Goal: Transaction & Acquisition: Purchase product/service

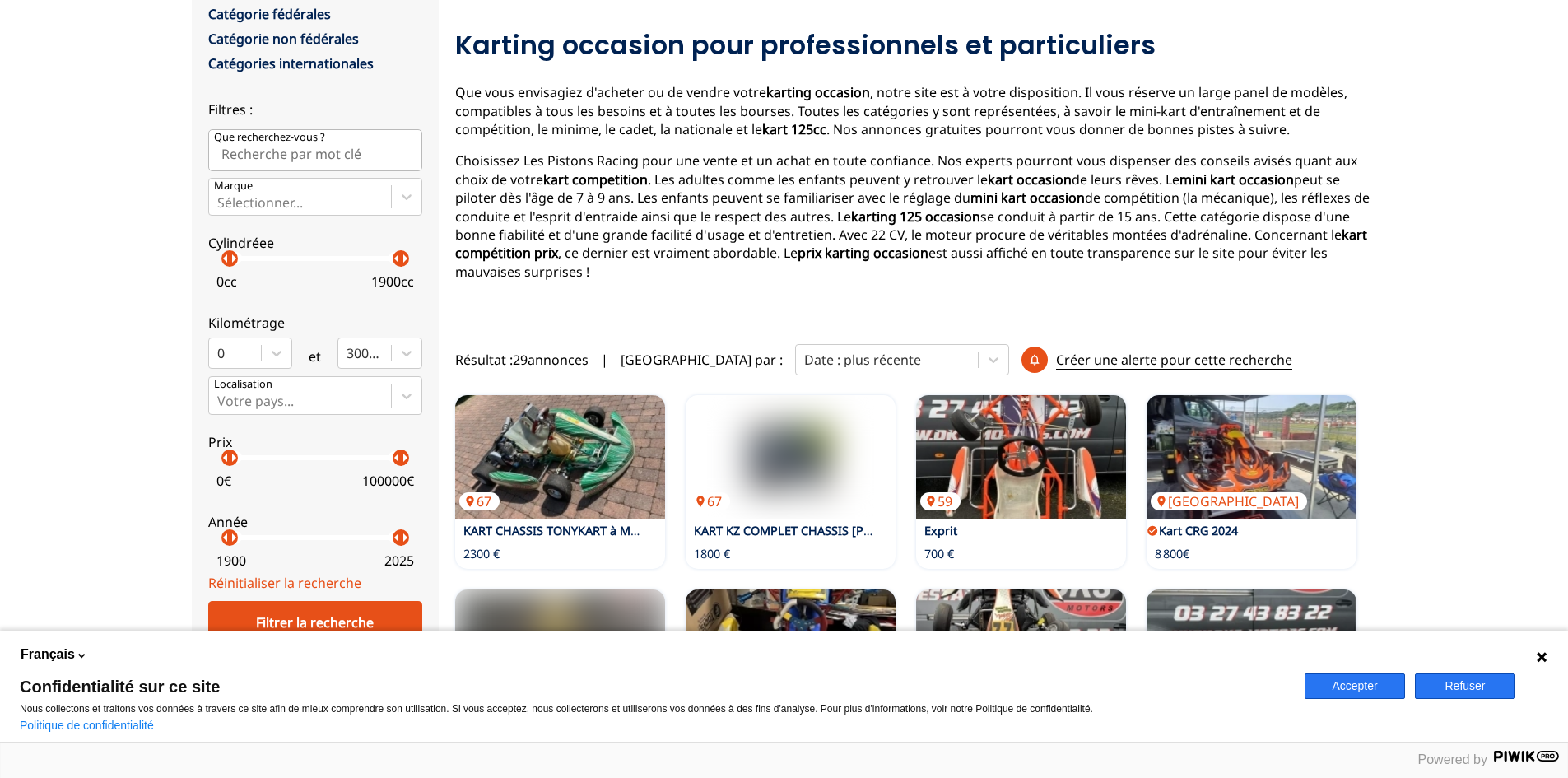
scroll to position [247, 0]
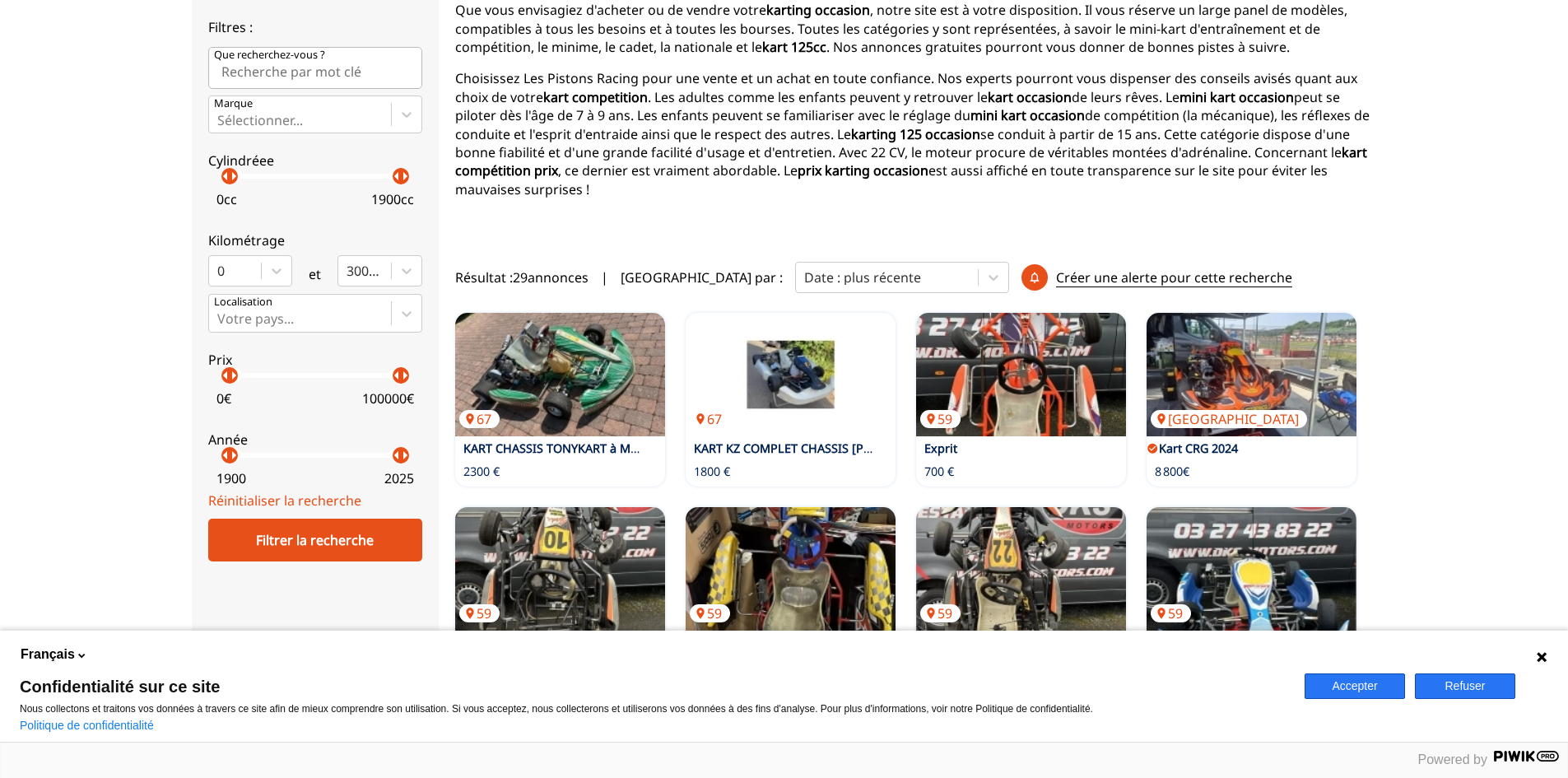
click at [1483, 690] on button "Refuser" at bounding box center [1465, 686] width 101 height 25
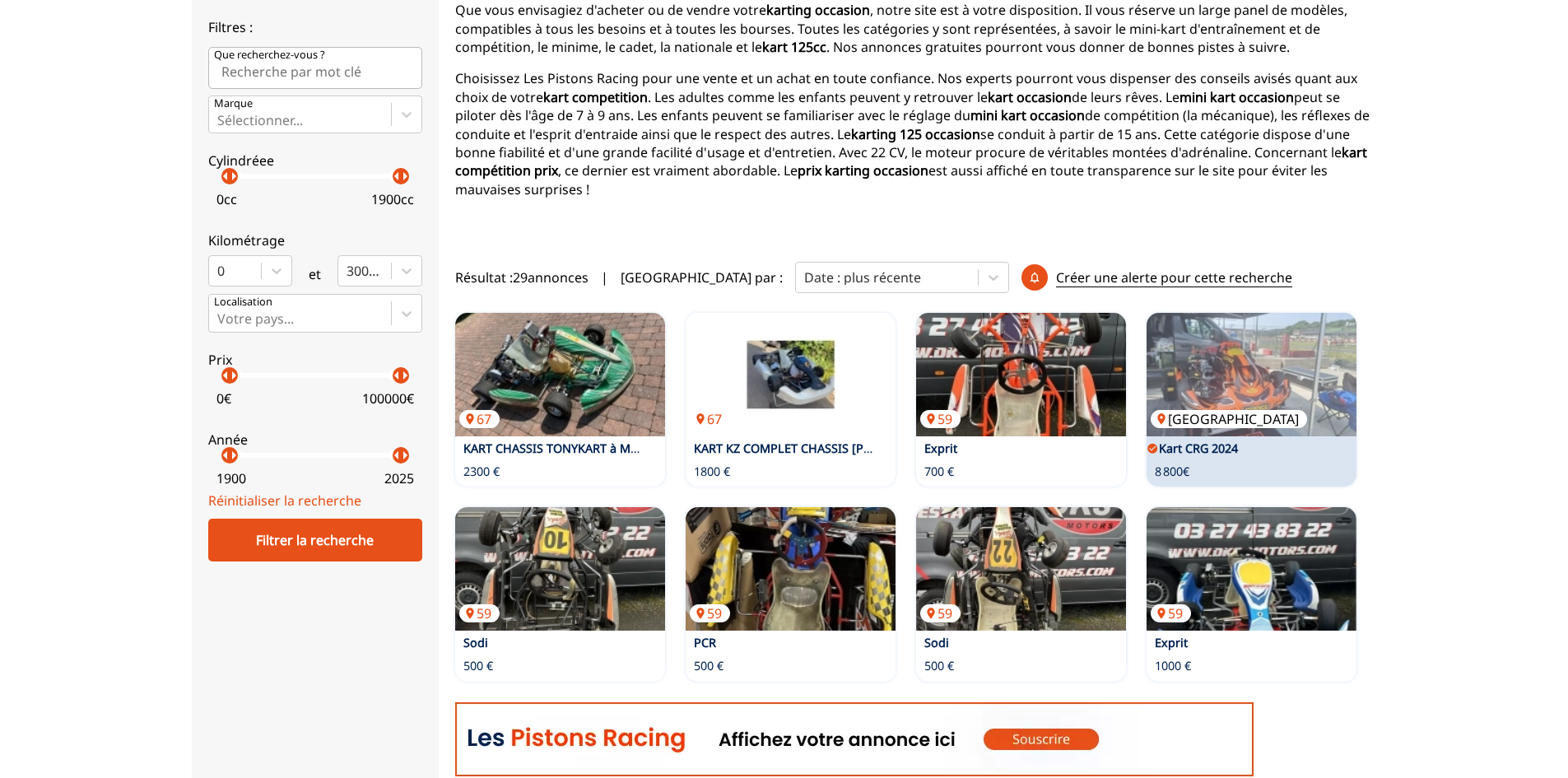
click at [1276, 351] on img at bounding box center [1252, 374] width 210 height 123
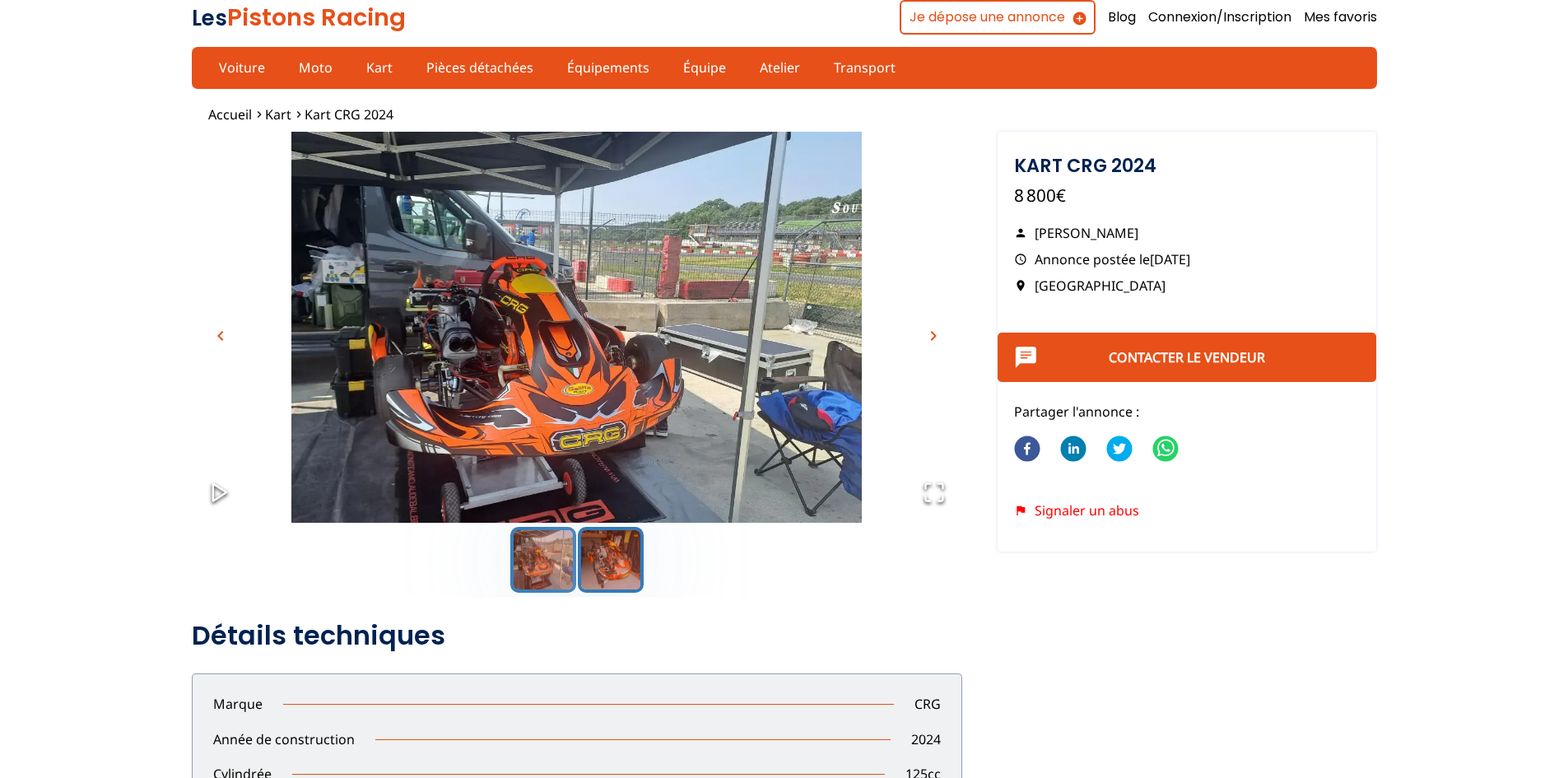
click at [618, 579] on button "Go to Slide 2" at bounding box center [610, 560] width 66 height 66
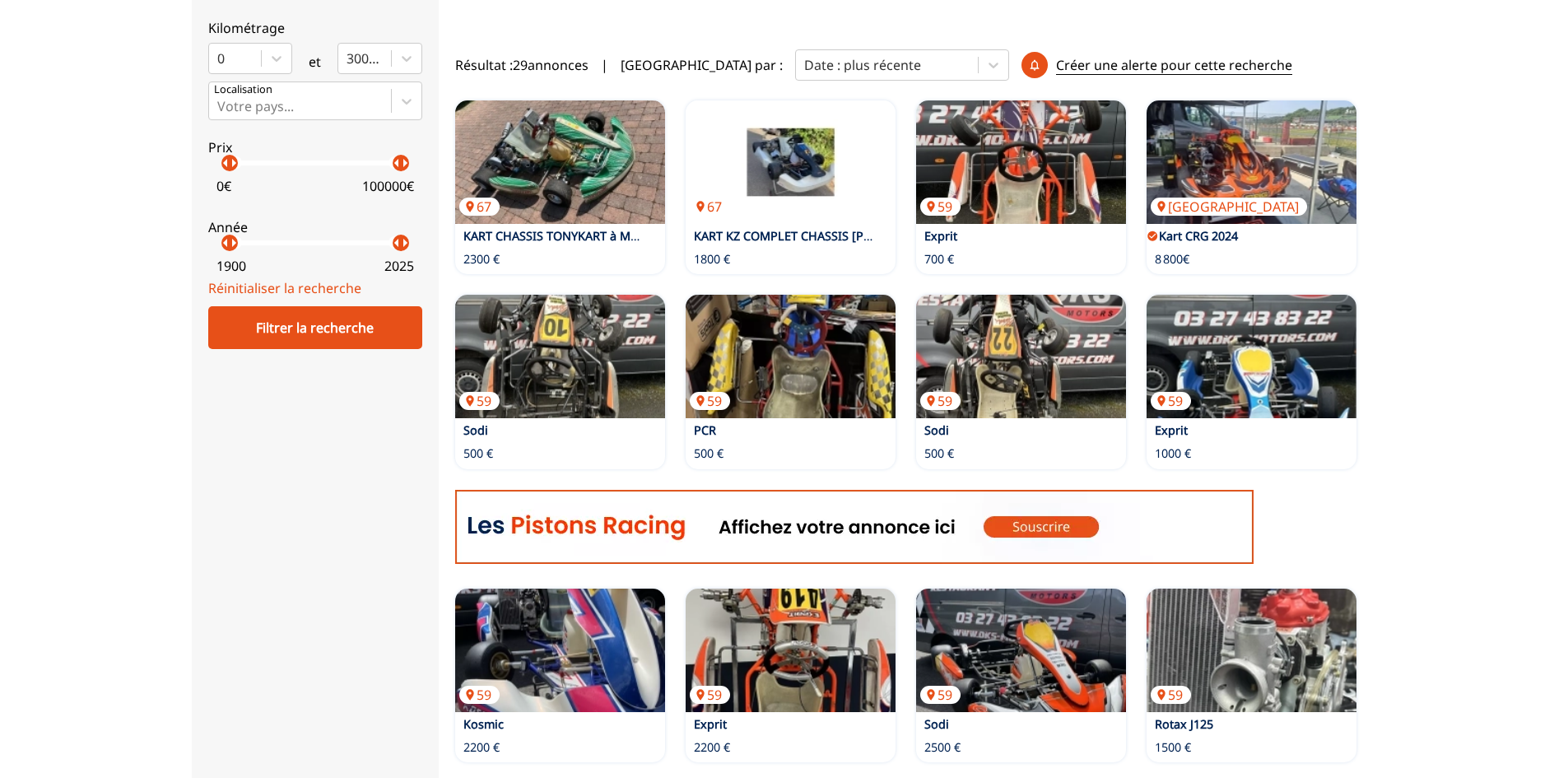
scroll to position [770, 0]
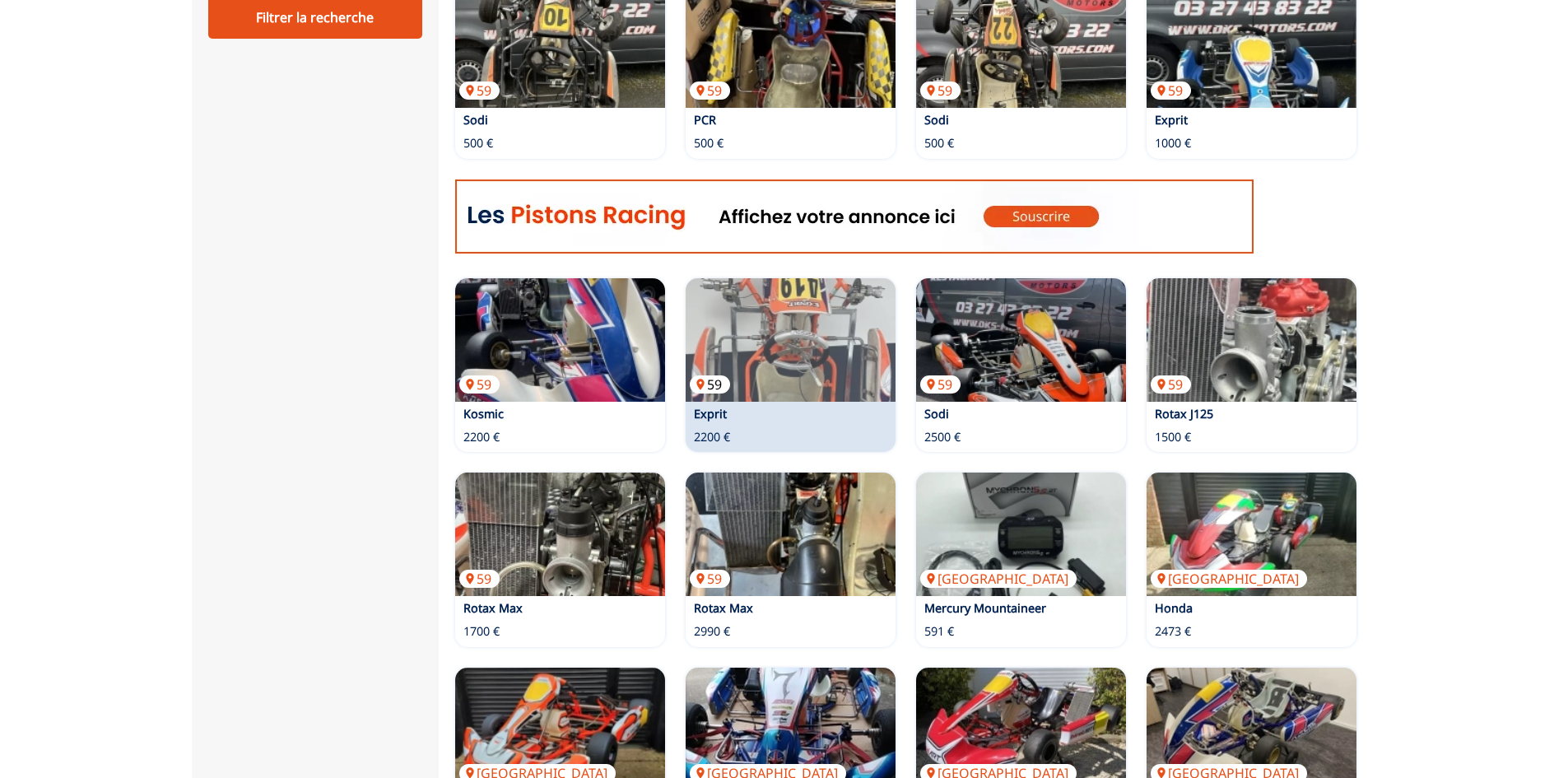
click at [762, 314] on img at bounding box center [790, 340] width 210 height 123
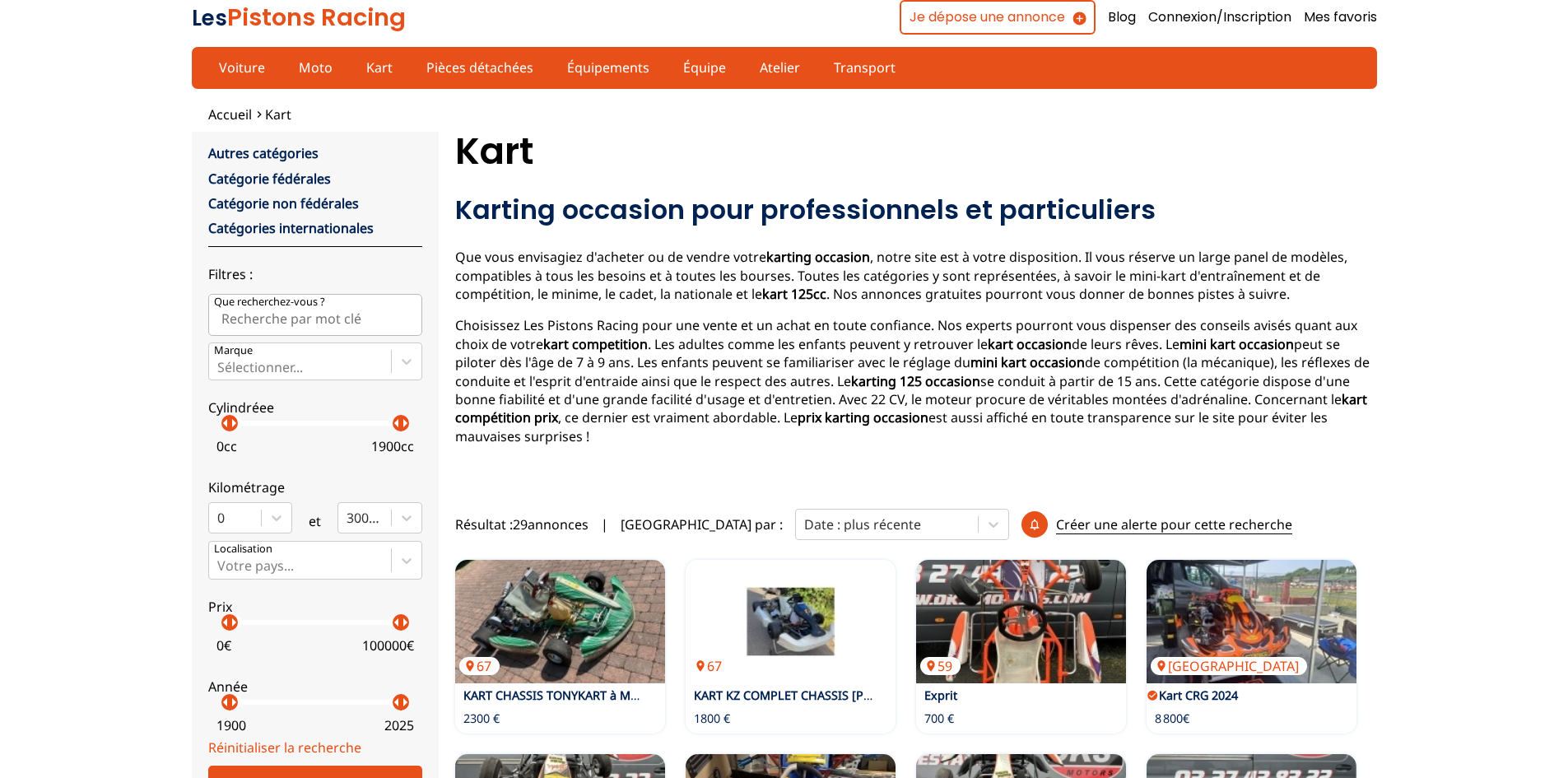
scroll to position [770, 0]
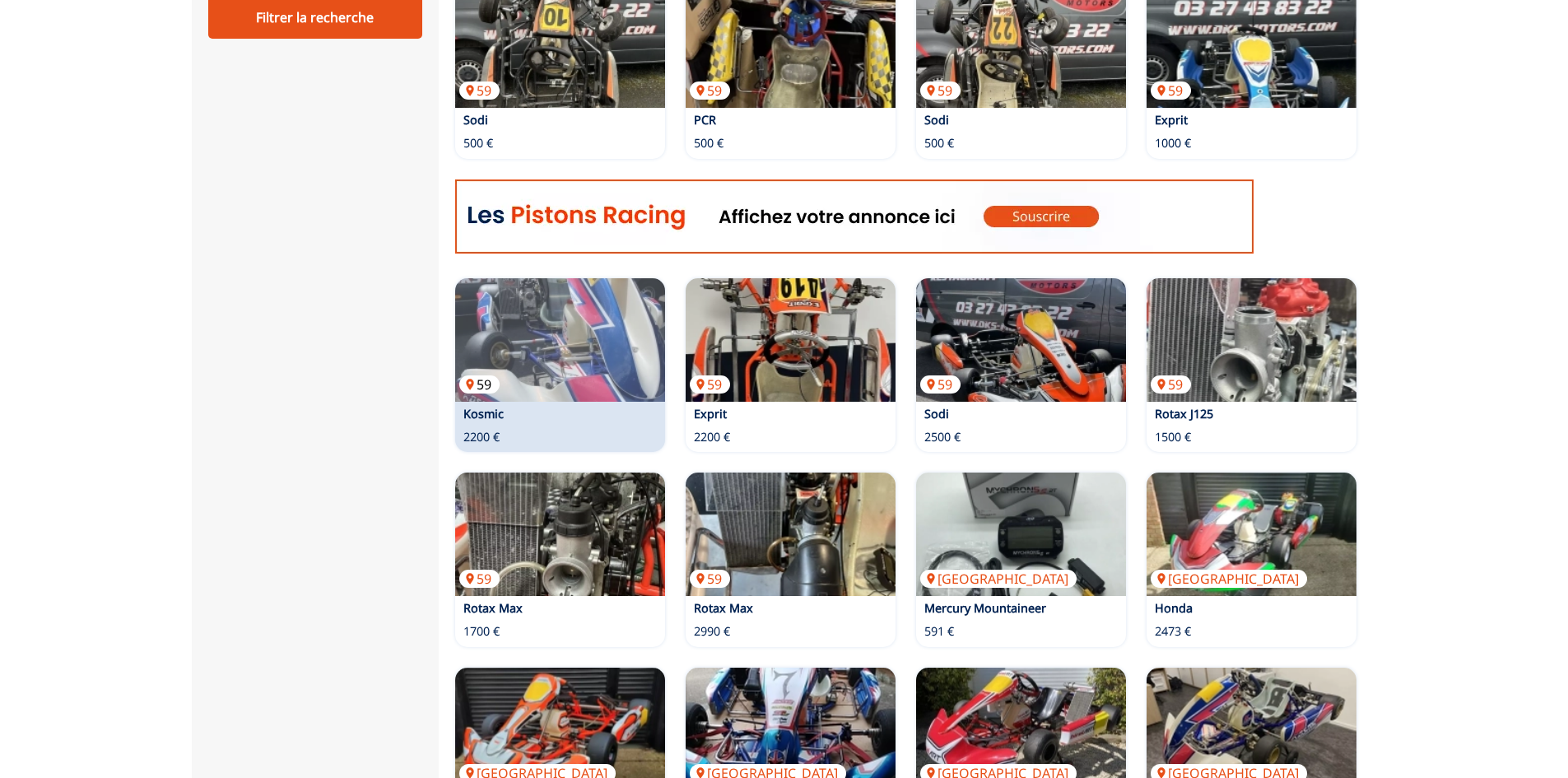
click at [517, 349] on img at bounding box center [560, 340] width 210 height 123
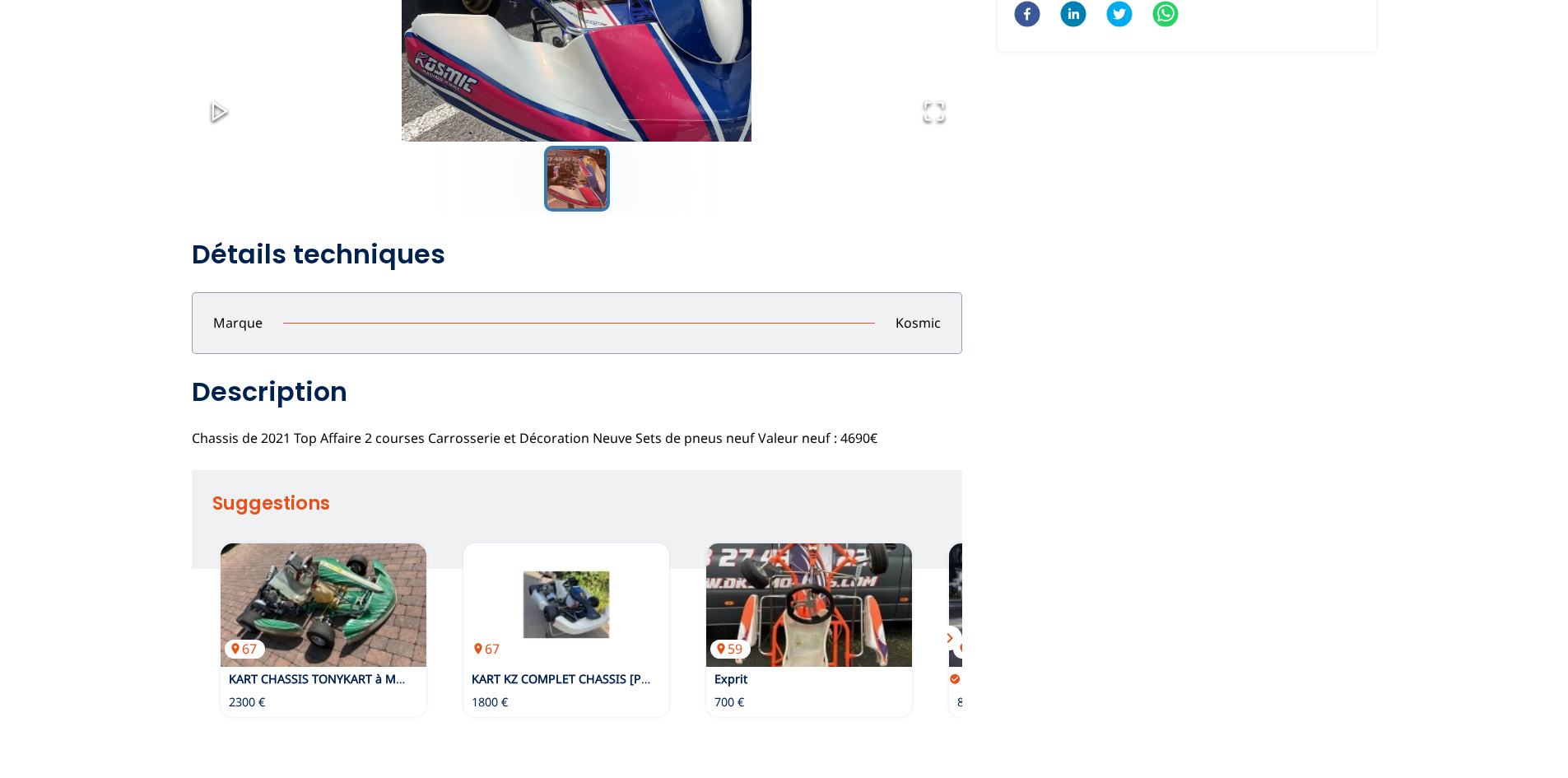
scroll to position [164, 0]
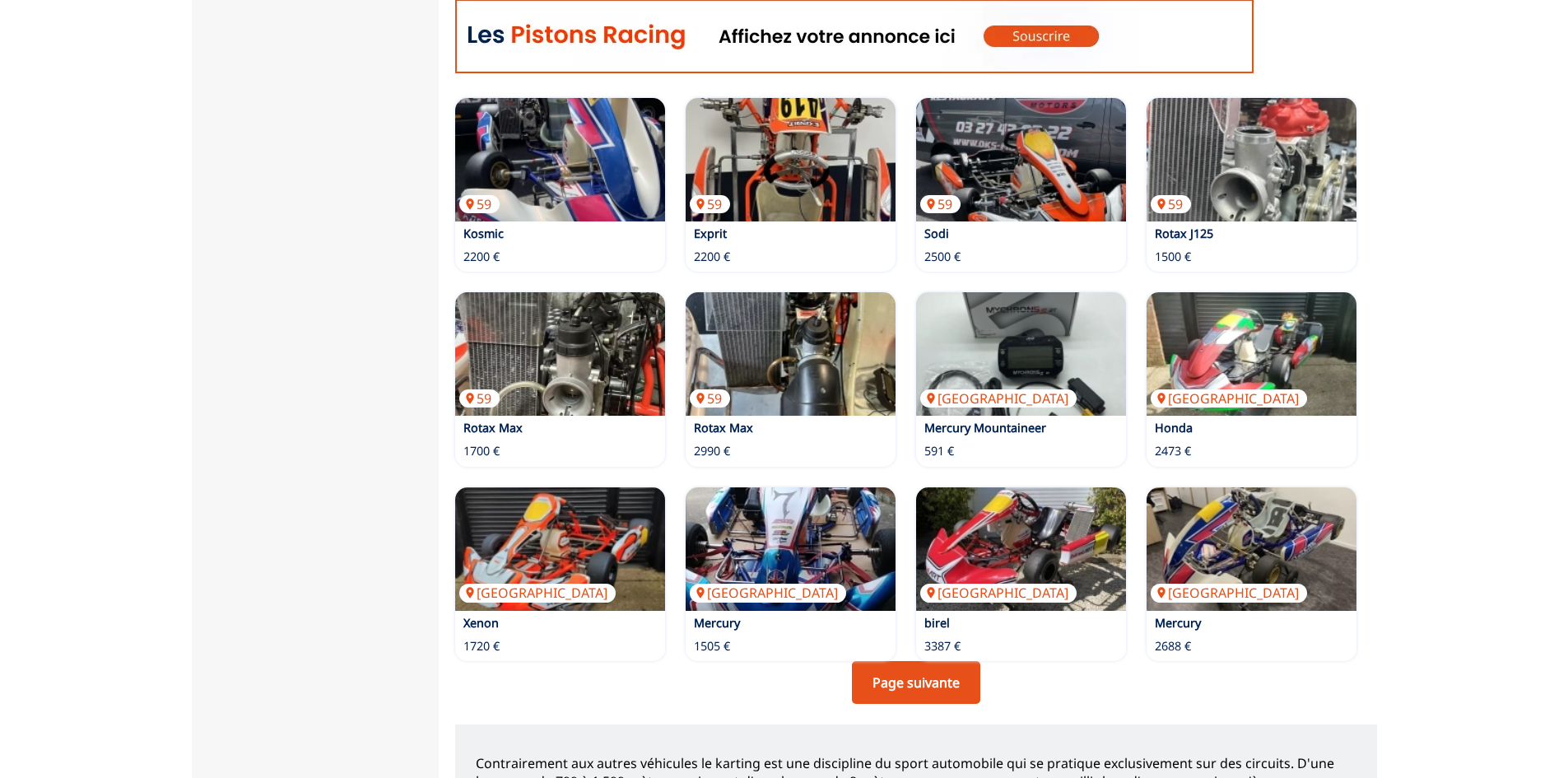
scroll to position [1017, 0]
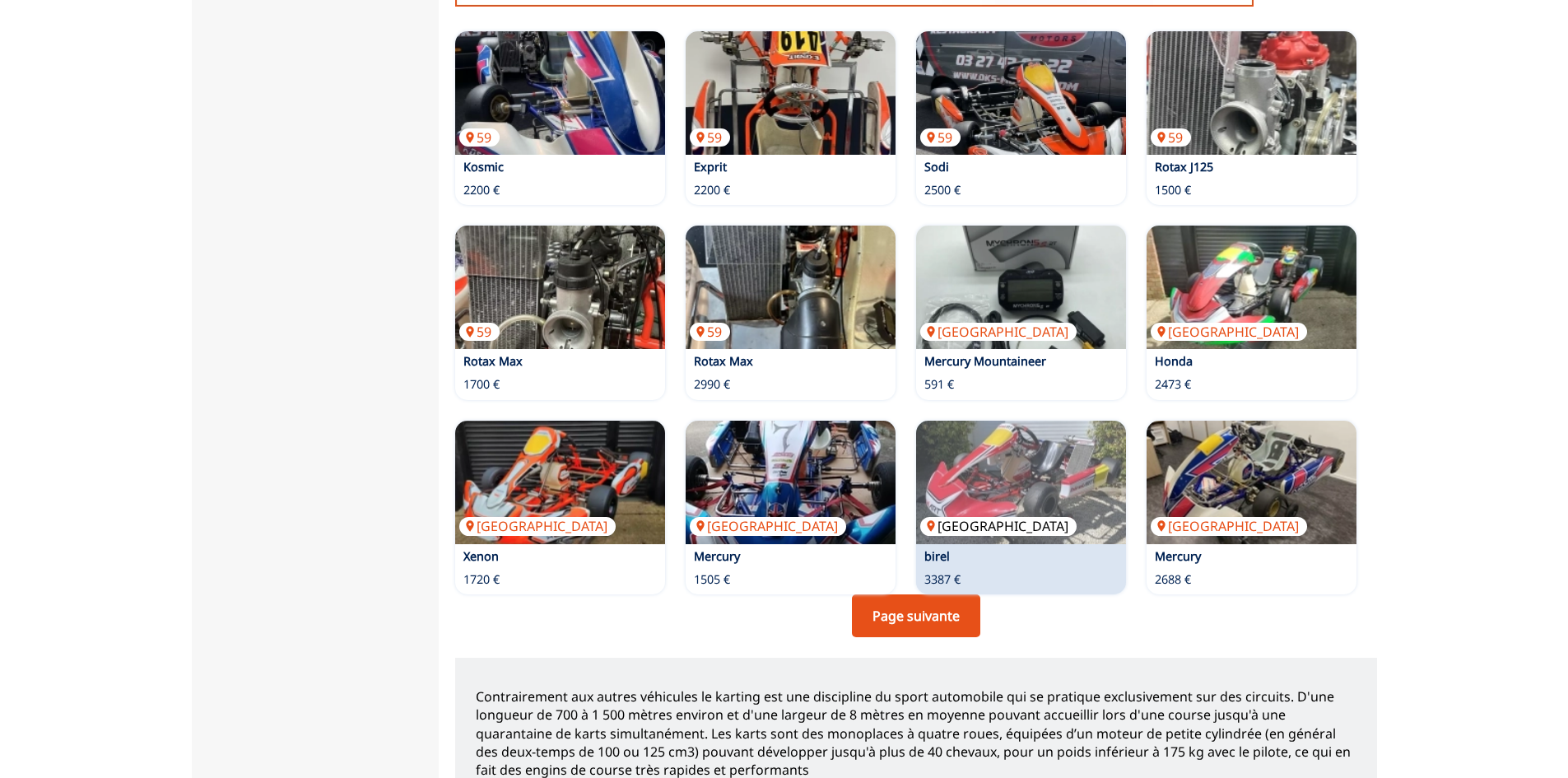
click at [1015, 461] on img at bounding box center [1021, 482] width 210 height 123
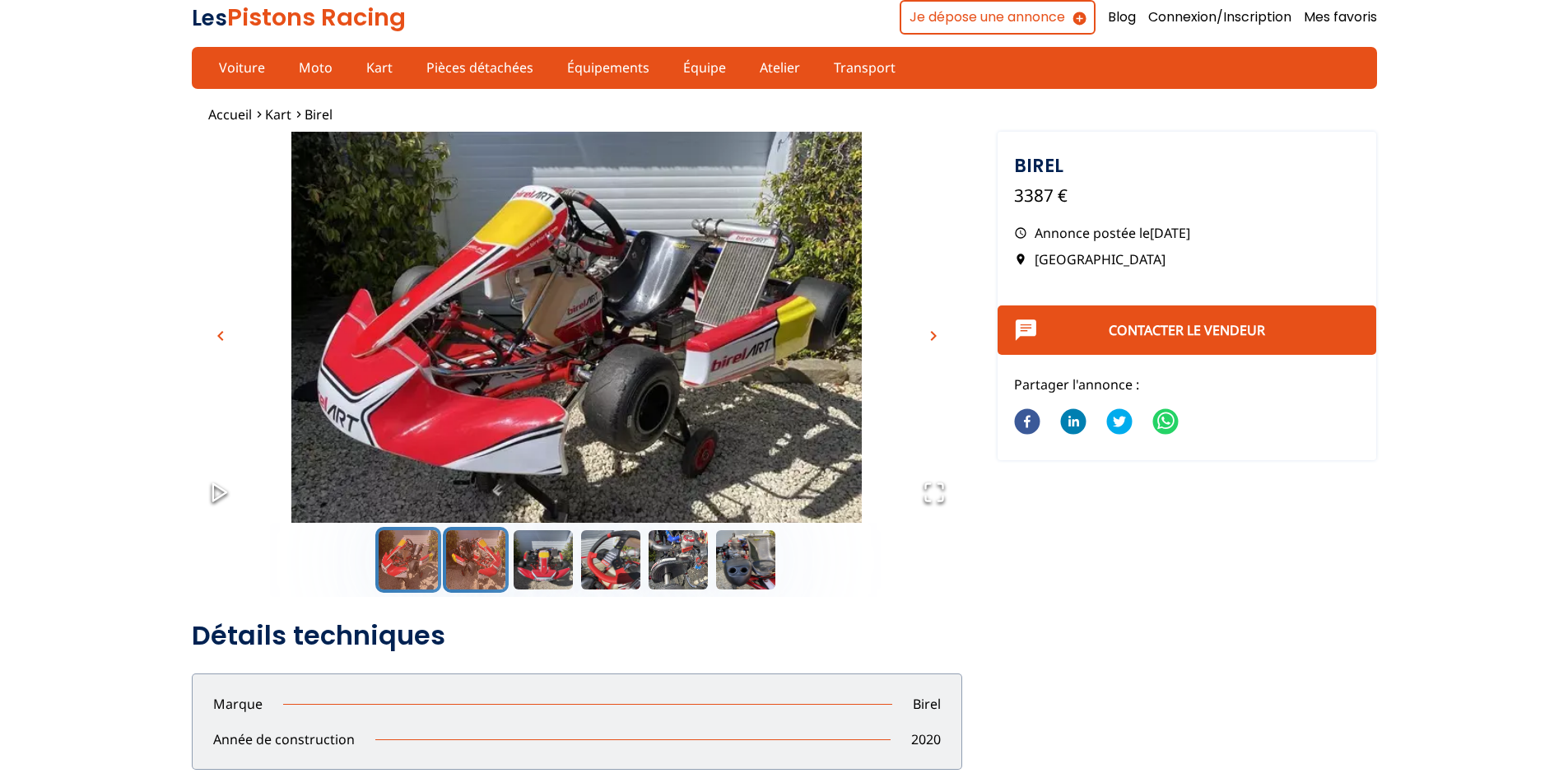
click at [470, 557] on button "Go to Slide 2" at bounding box center [475, 560] width 66 height 66
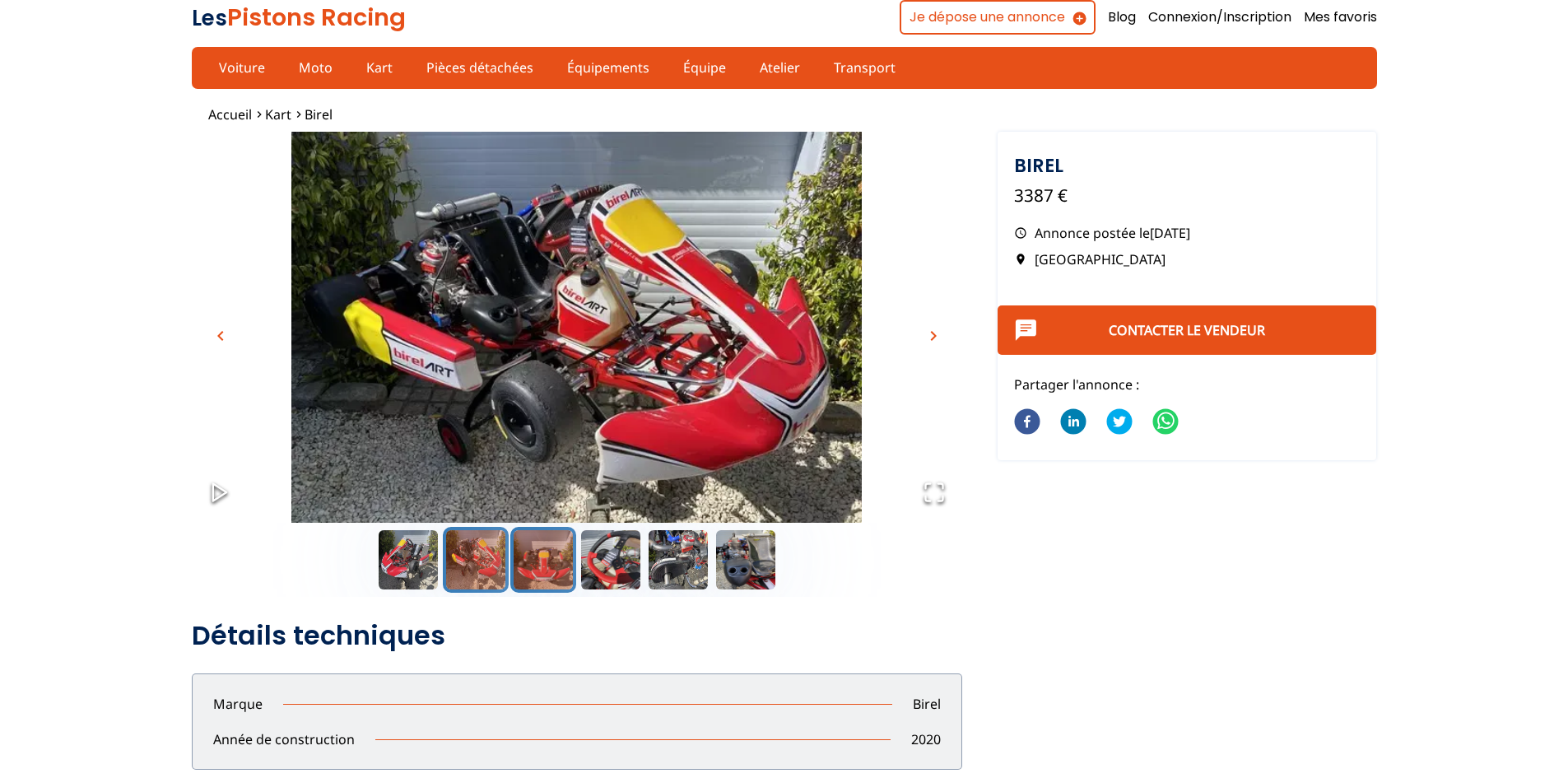
click at [544, 577] on button "Go to Slide 3" at bounding box center [542, 560] width 66 height 66
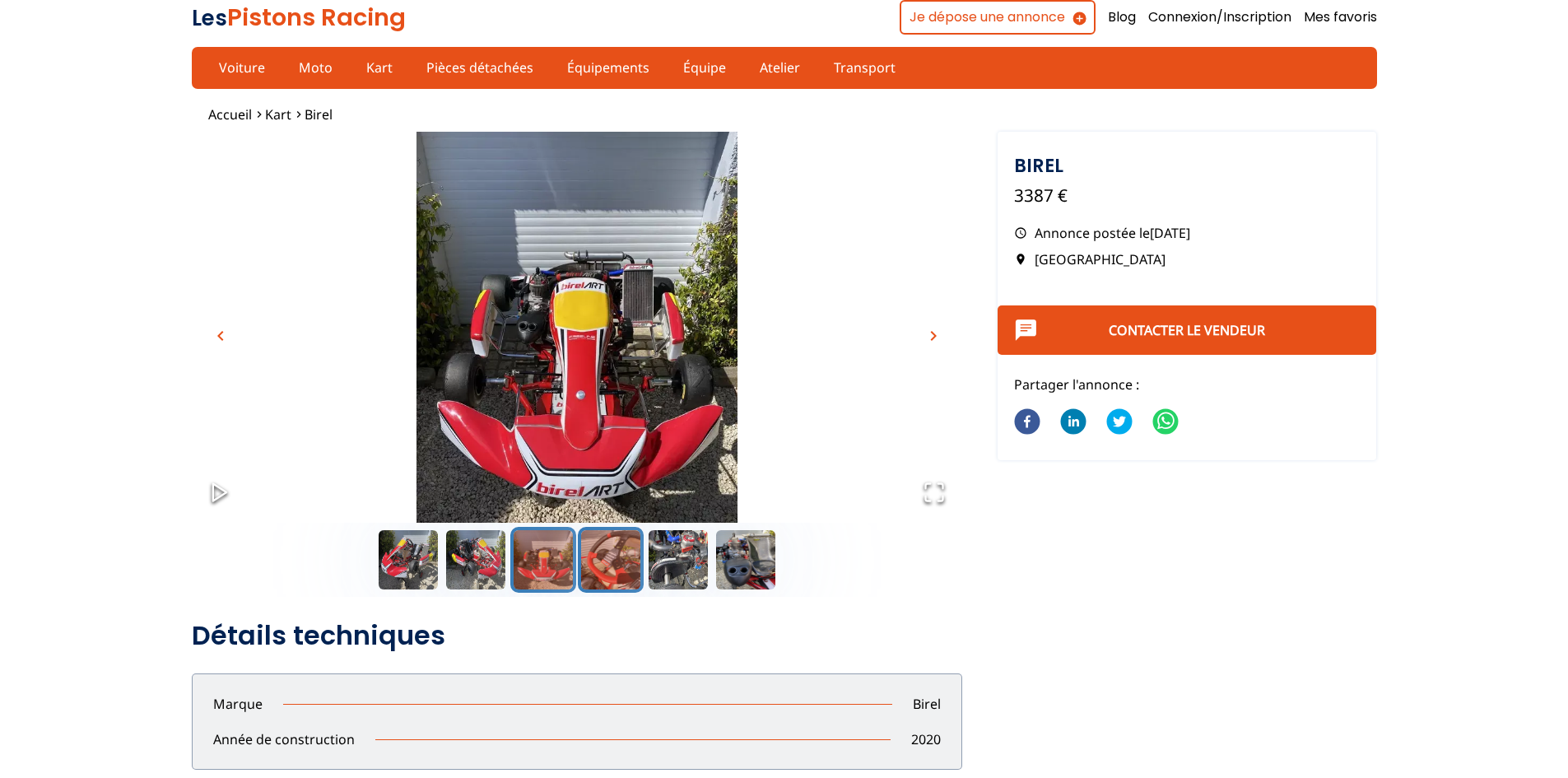
click at [617, 575] on button "Go to Slide 4" at bounding box center [610, 560] width 66 height 66
